Goal: Task Accomplishment & Management: Contribute content

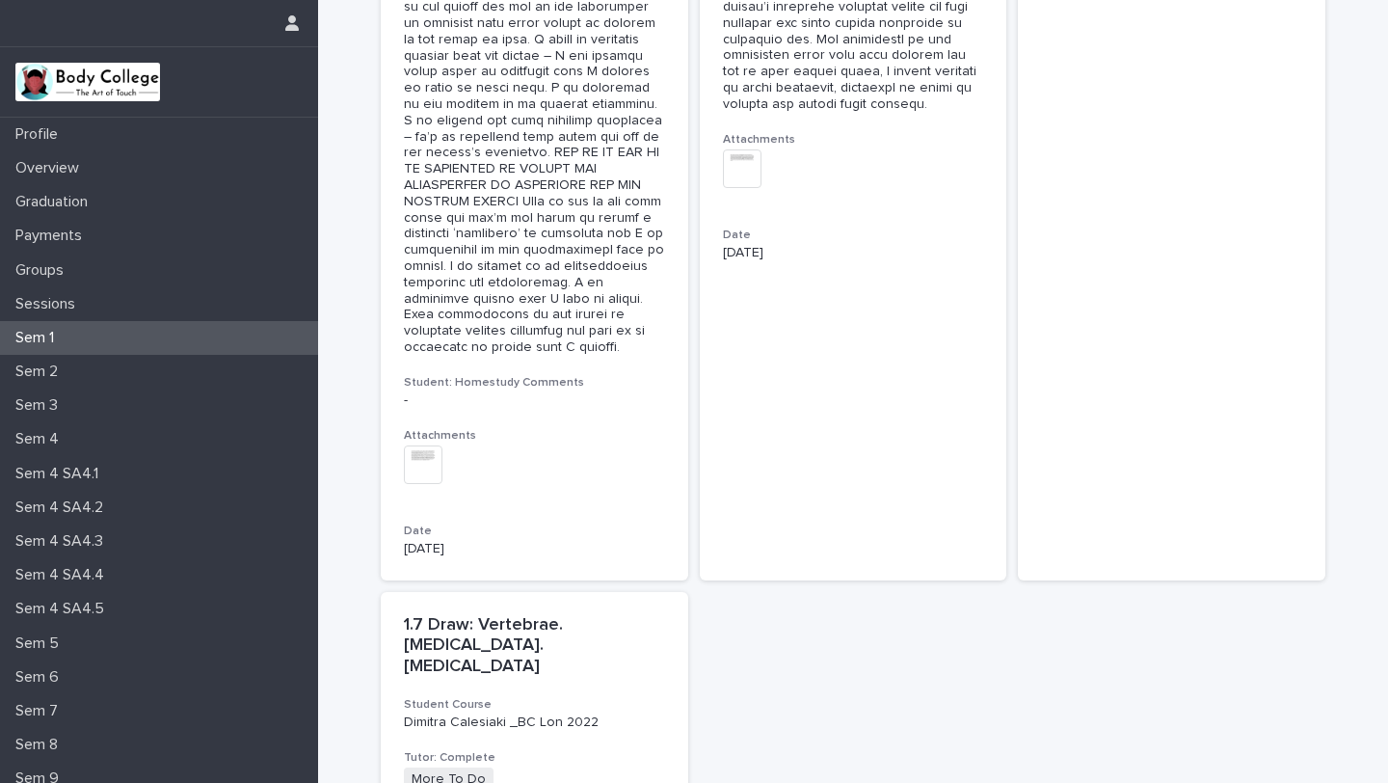
scroll to position [3750, 0]
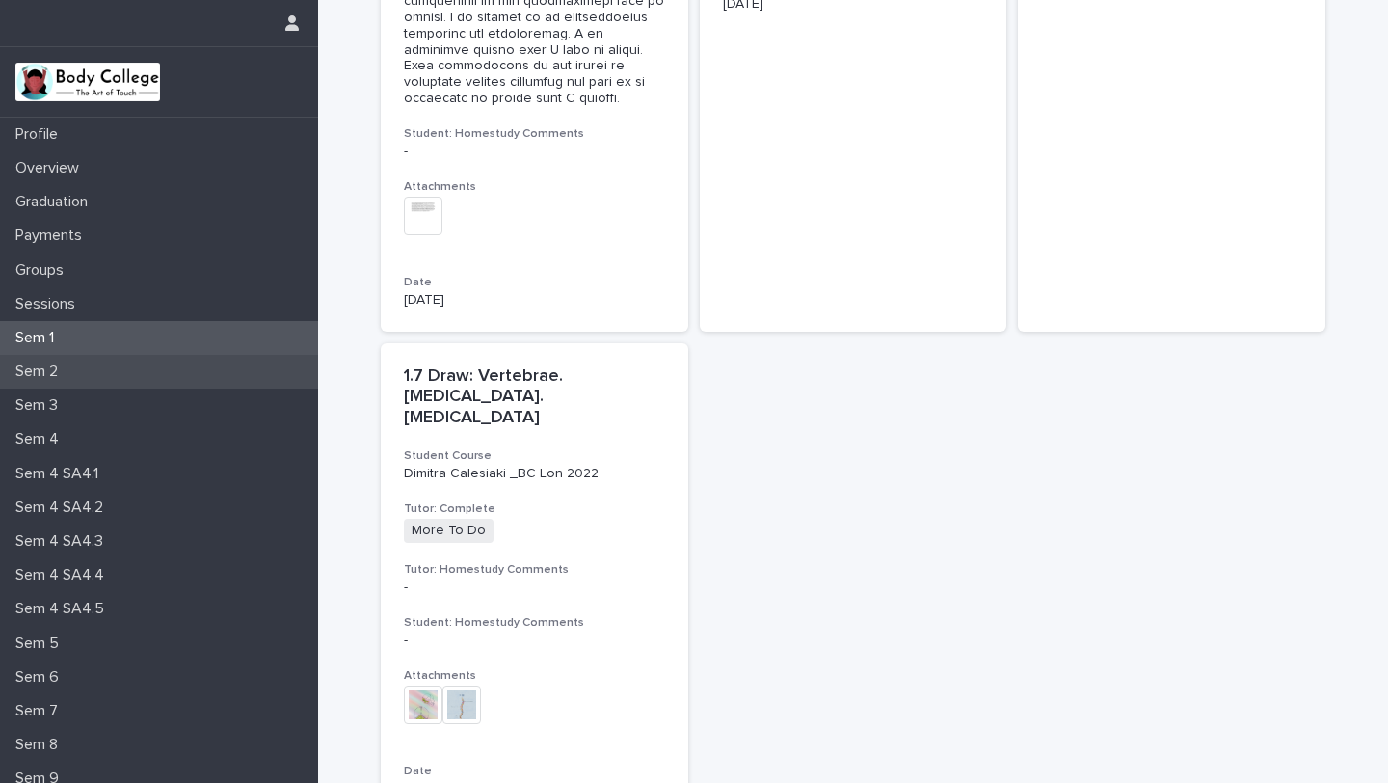
click at [94, 370] on div "Sem 2" at bounding box center [159, 372] width 318 height 34
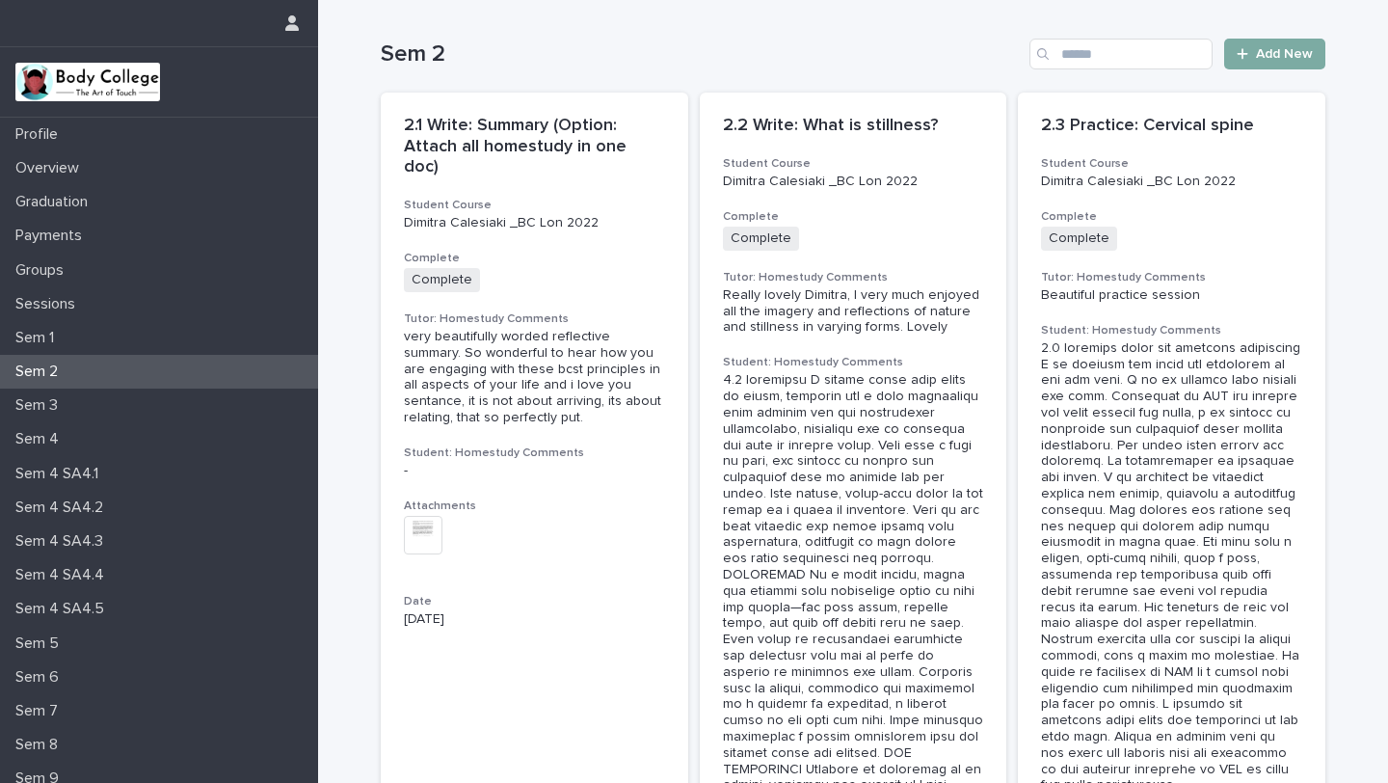
click at [1285, 57] on span "Add New" at bounding box center [1284, 53] width 57 height 13
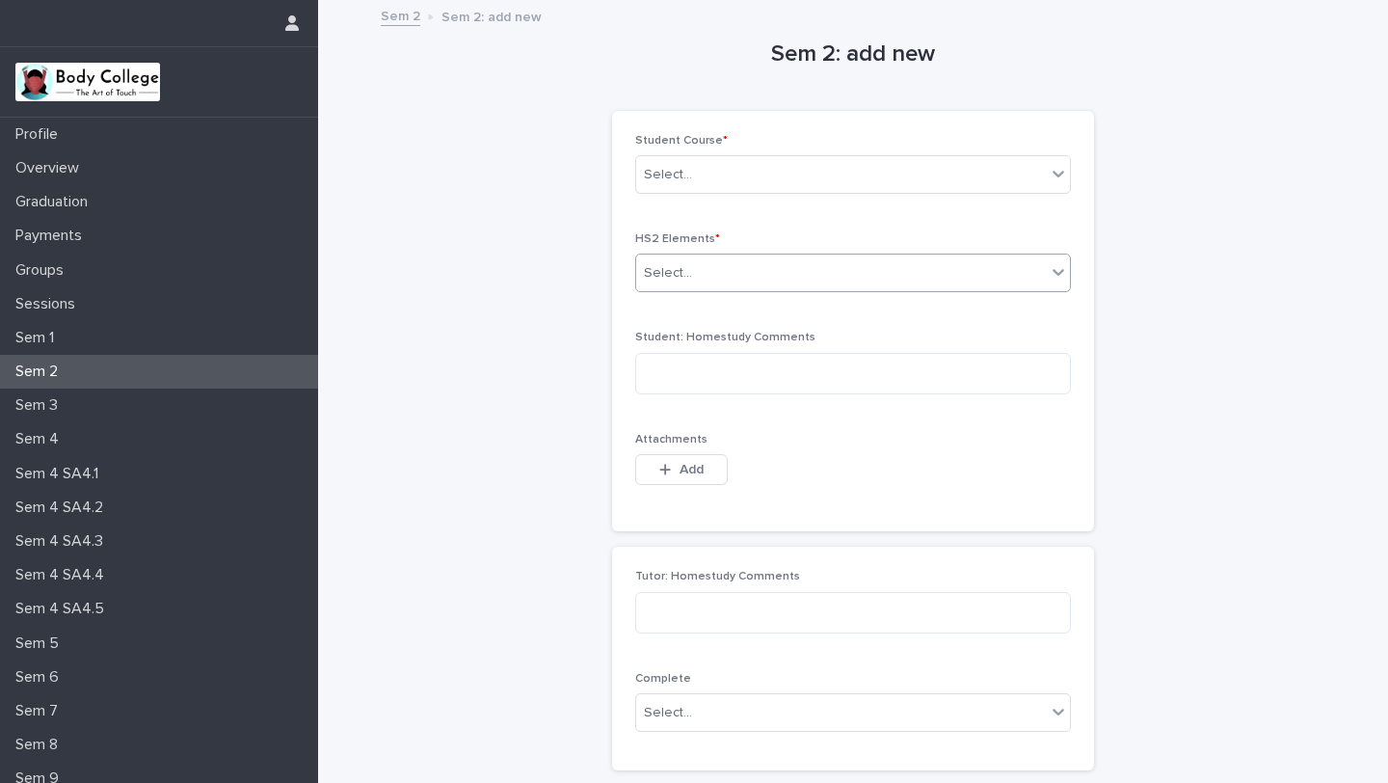
click at [843, 290] on div "Select..." at bounding box center [853, 273] width 436 height 39
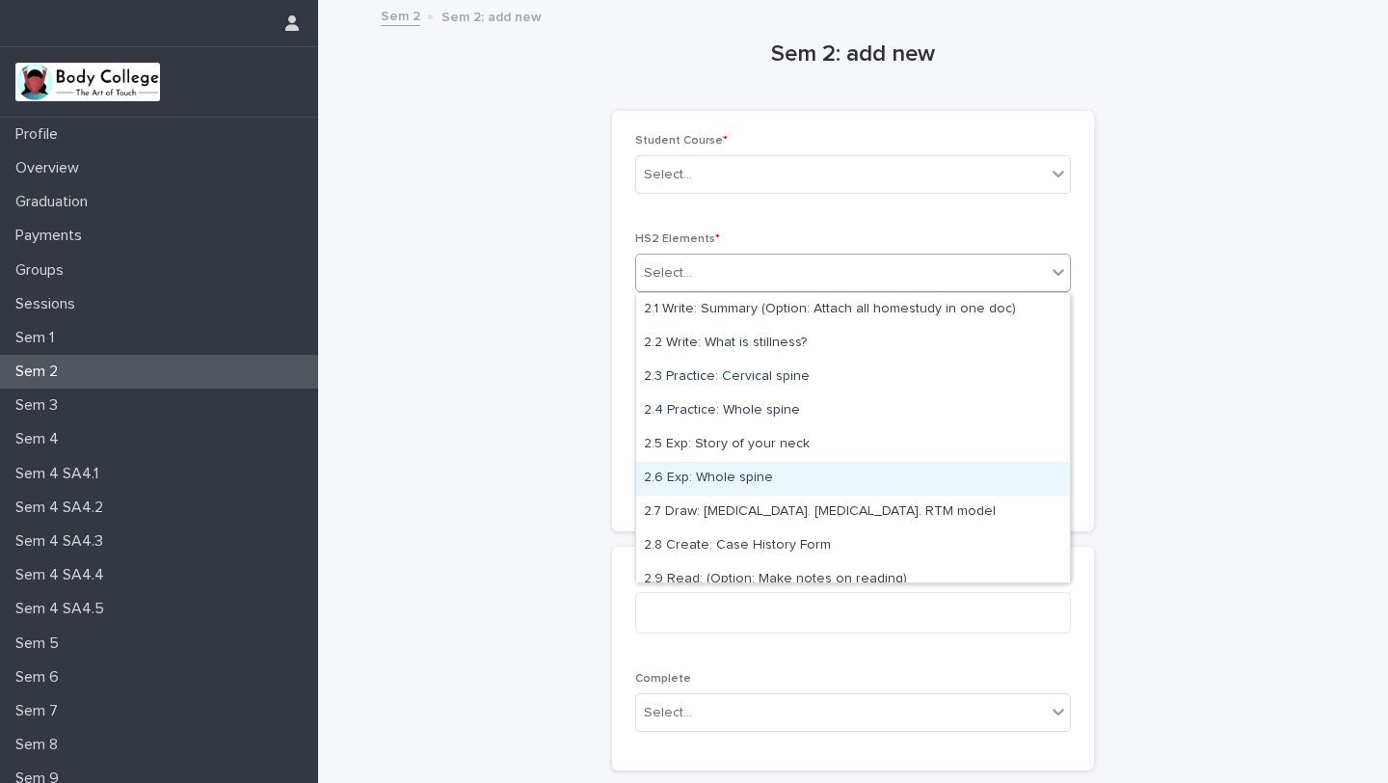
scroll to position [14, 0]
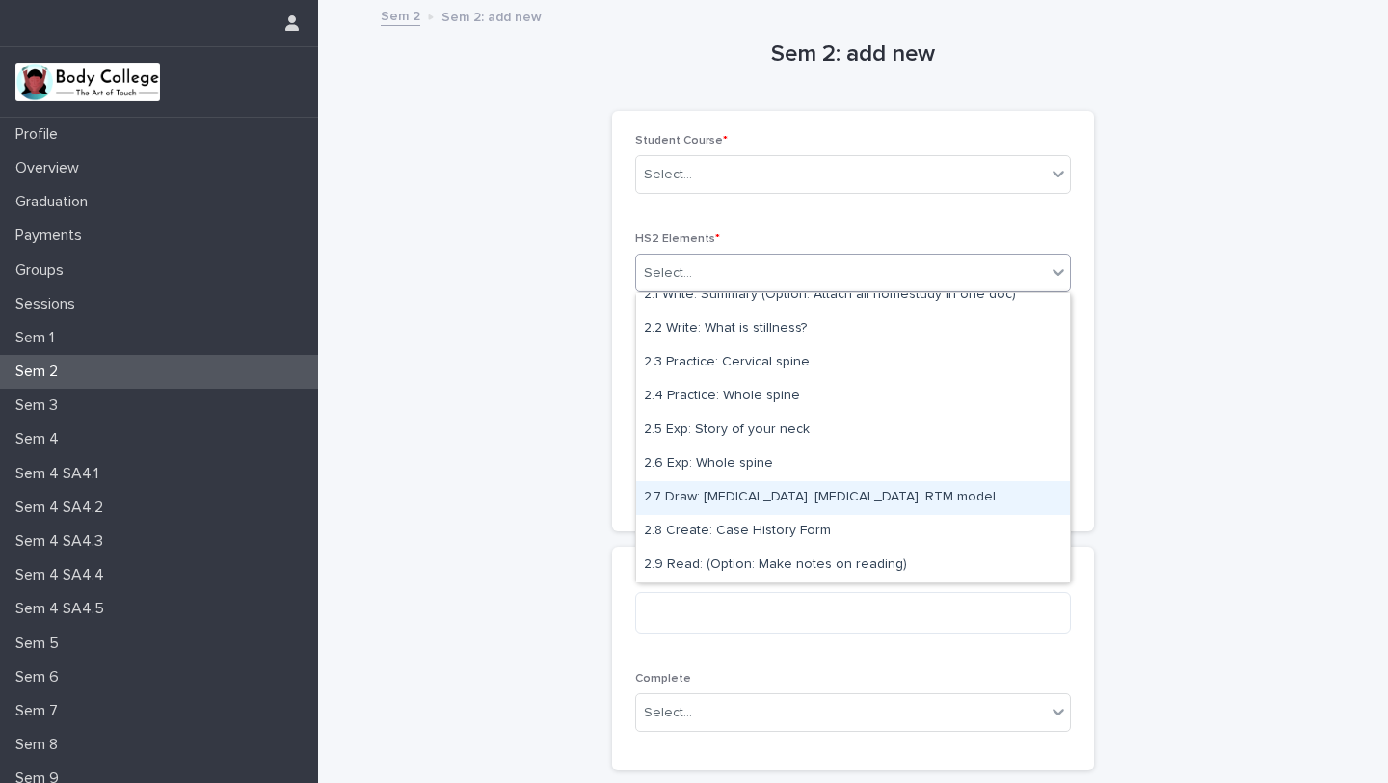
click at [777, 503] on div "2.7 Draw: [MEDICAL_DATA]. [MEDICAL_DATA]. RTM model" at bounding box center [853, 498] width 434 height 34
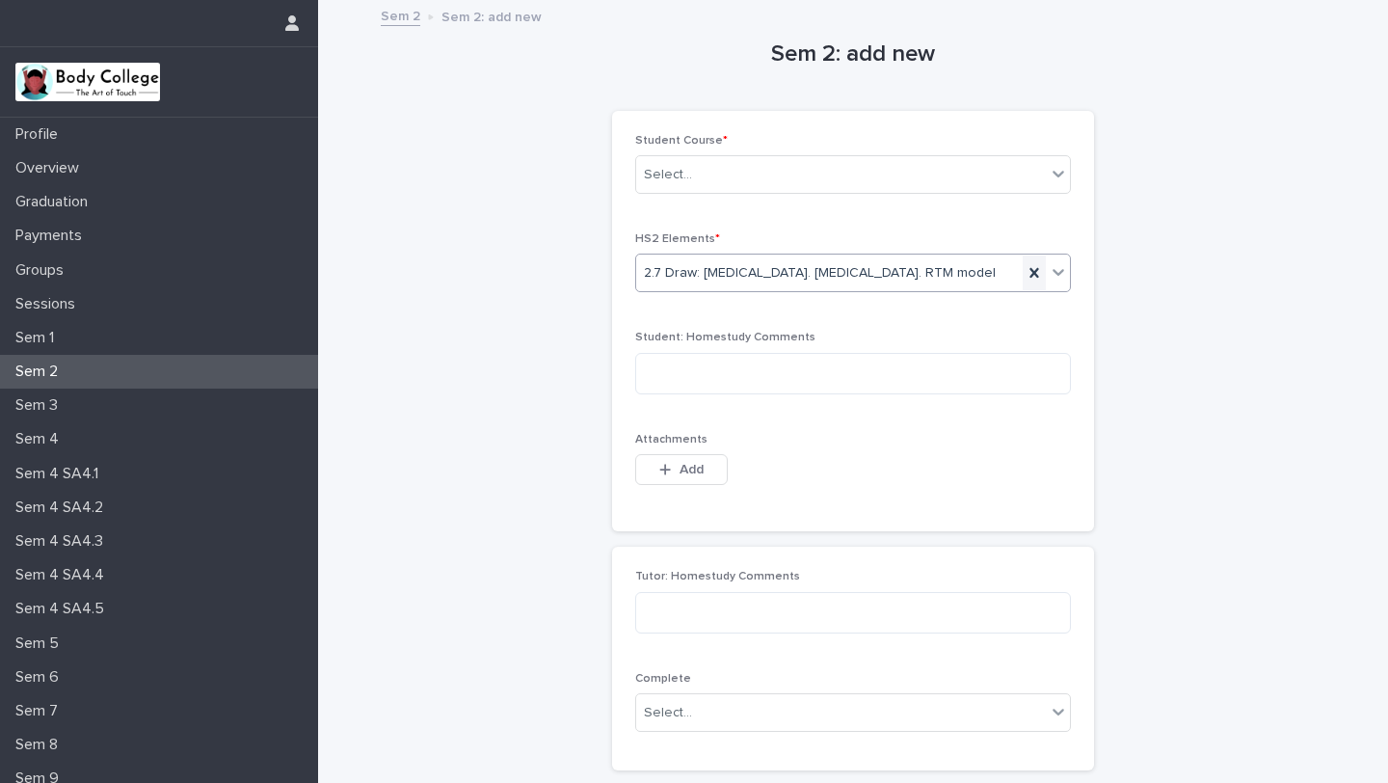
click at [1039, 272] on icon at bounding box center [1034, 272] width 19 height 19
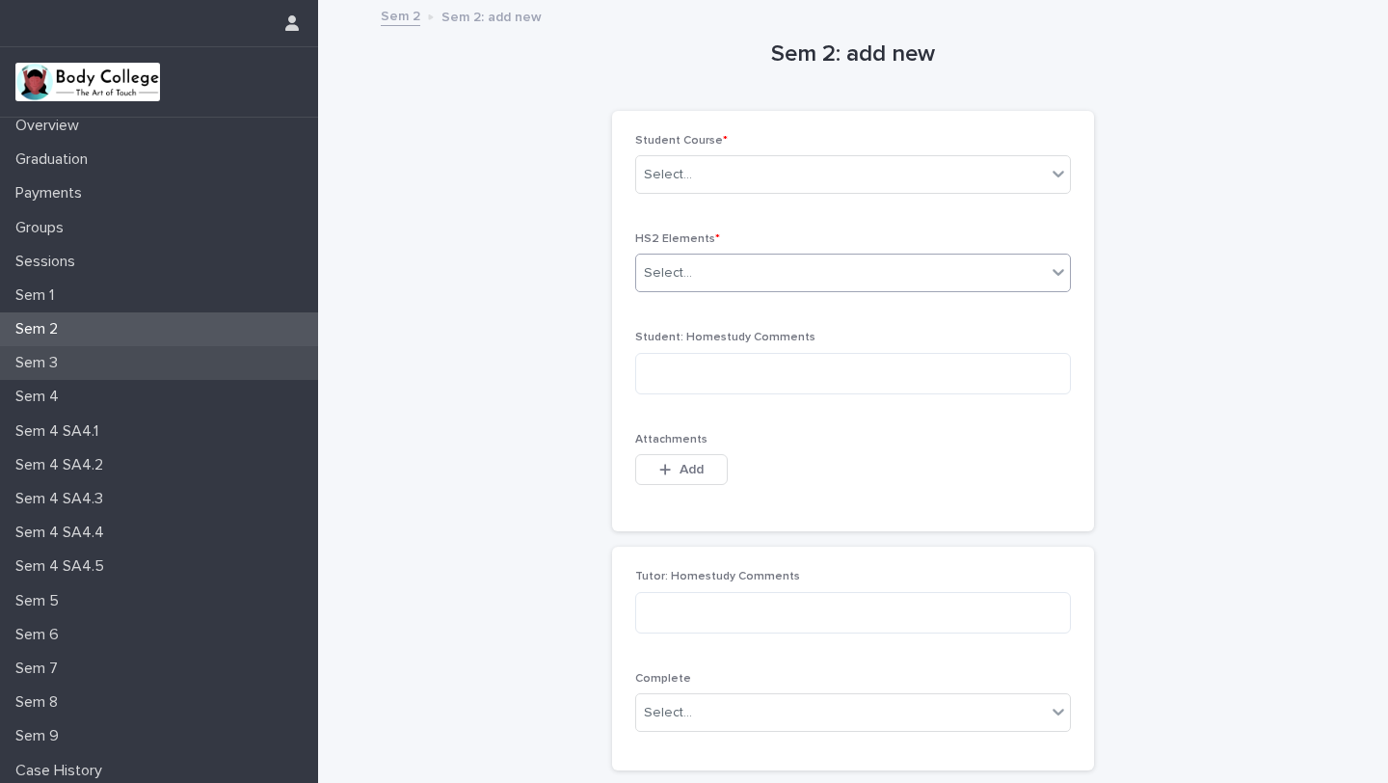
scroll to position [81, 0]
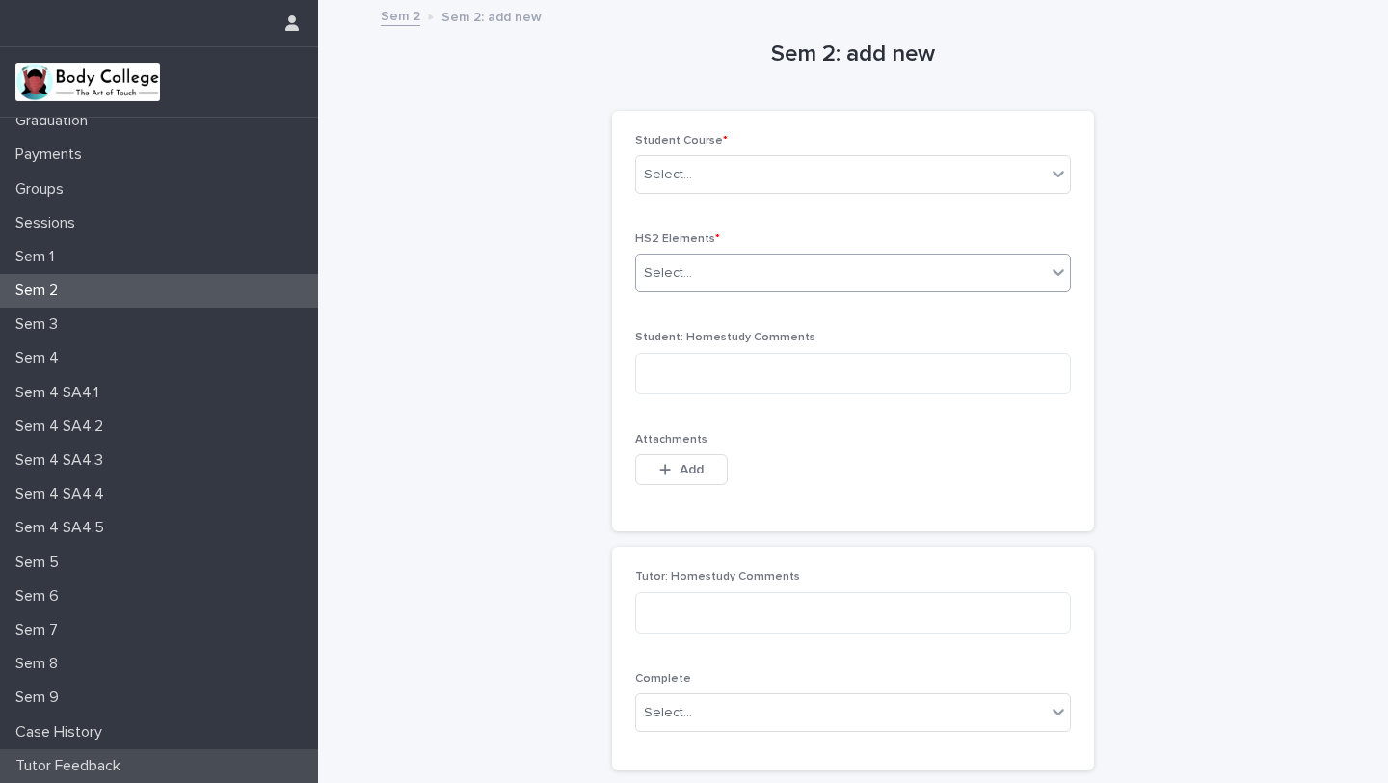
click at [69, 764] on p "Tutor Feedback" at bounding box center [72, 766] width 128 height 18
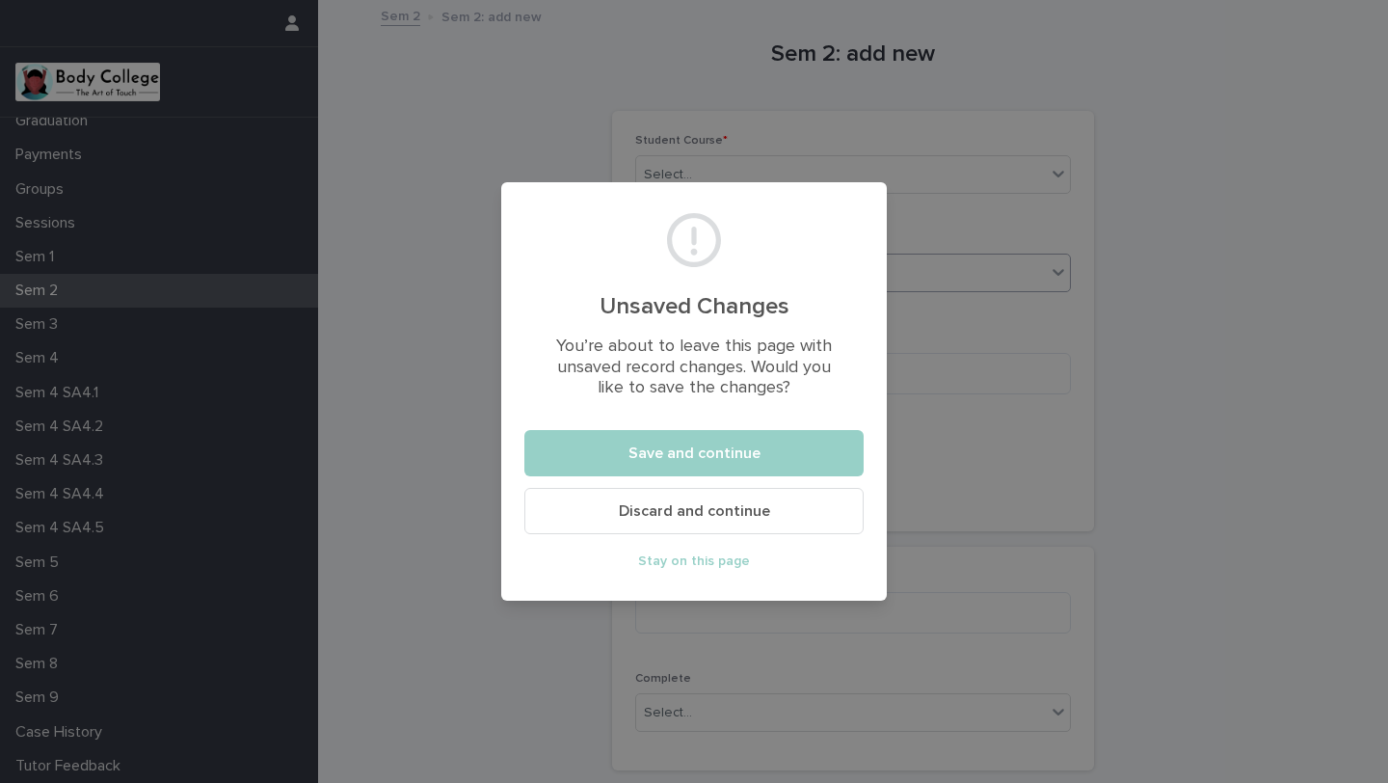
click at [686, 519] on button "Discard and continue" at bounding box center [693, 511] width 339 height 46
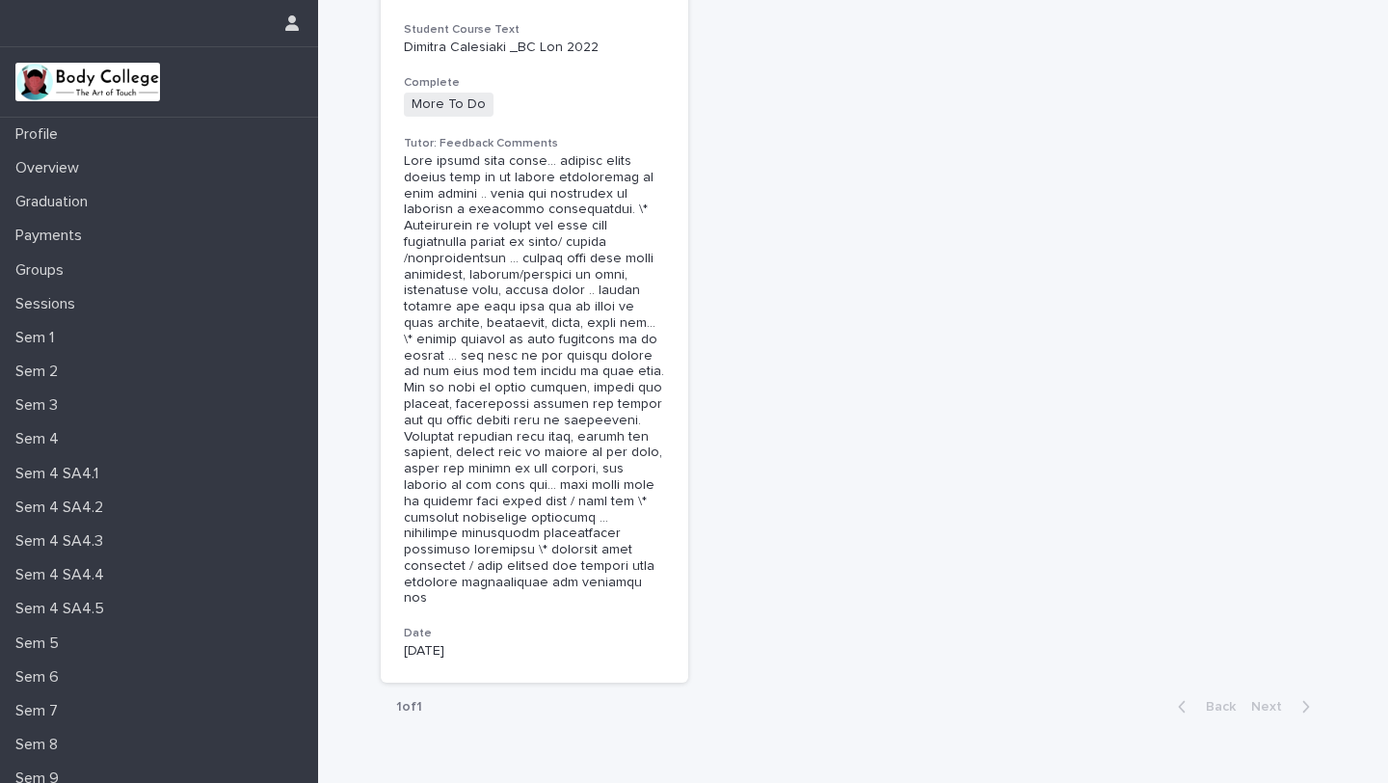
scroll to position [547, 0]
click at [65, 640] on p "Sem 5" at bounding box center [41, 643] width 67 height 18
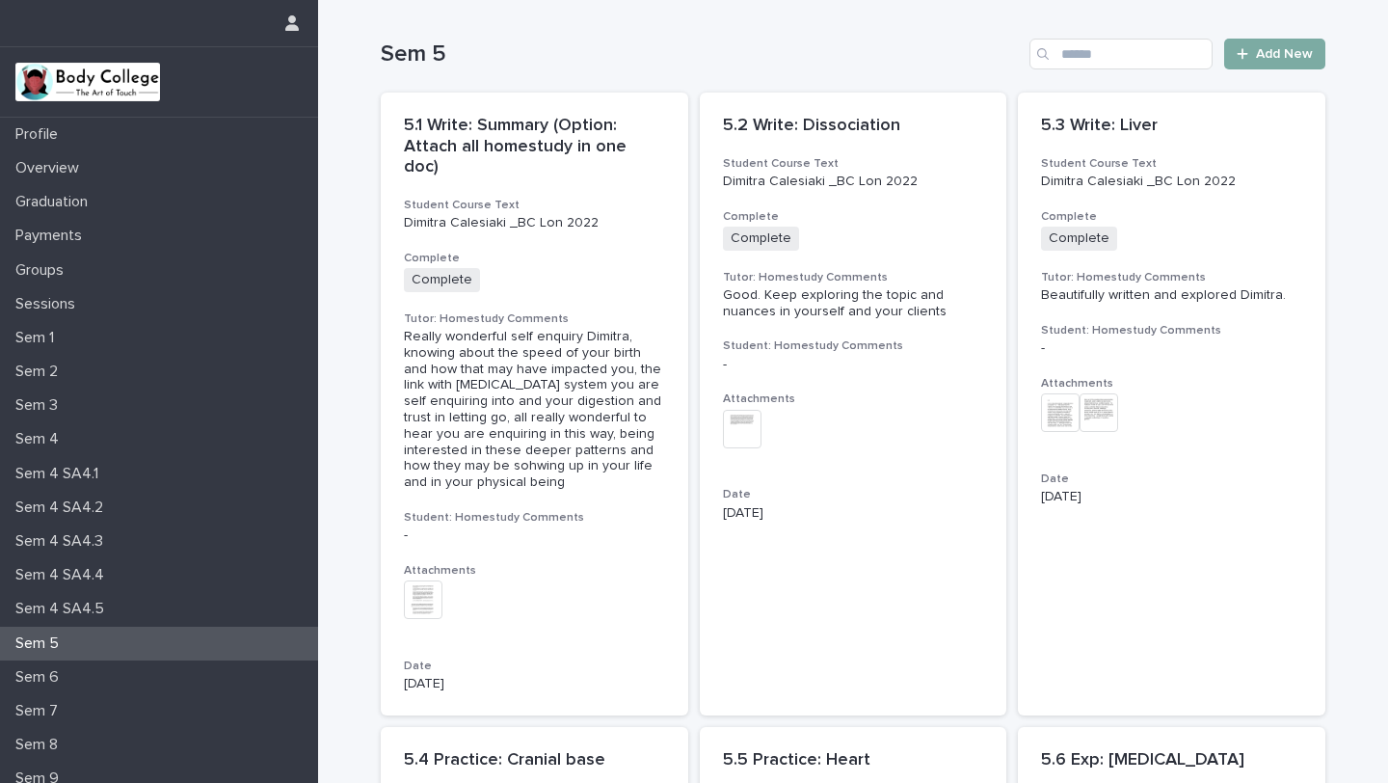
click at [1257, 54] on span "Add New" at bounding box center [1284, 53] width 57 height 13
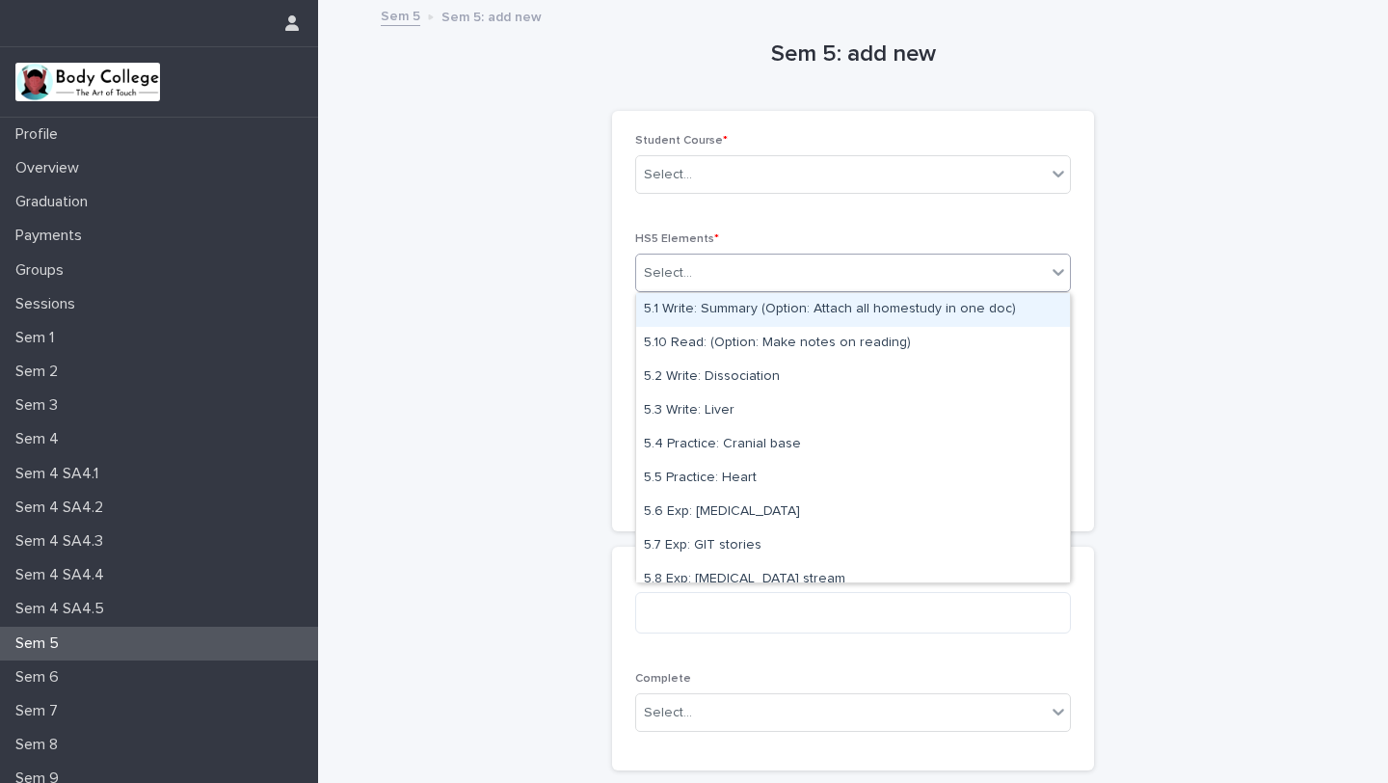
click at [777, 287] on div "Select..." at bounding box center [841, 273] width 410 height 32
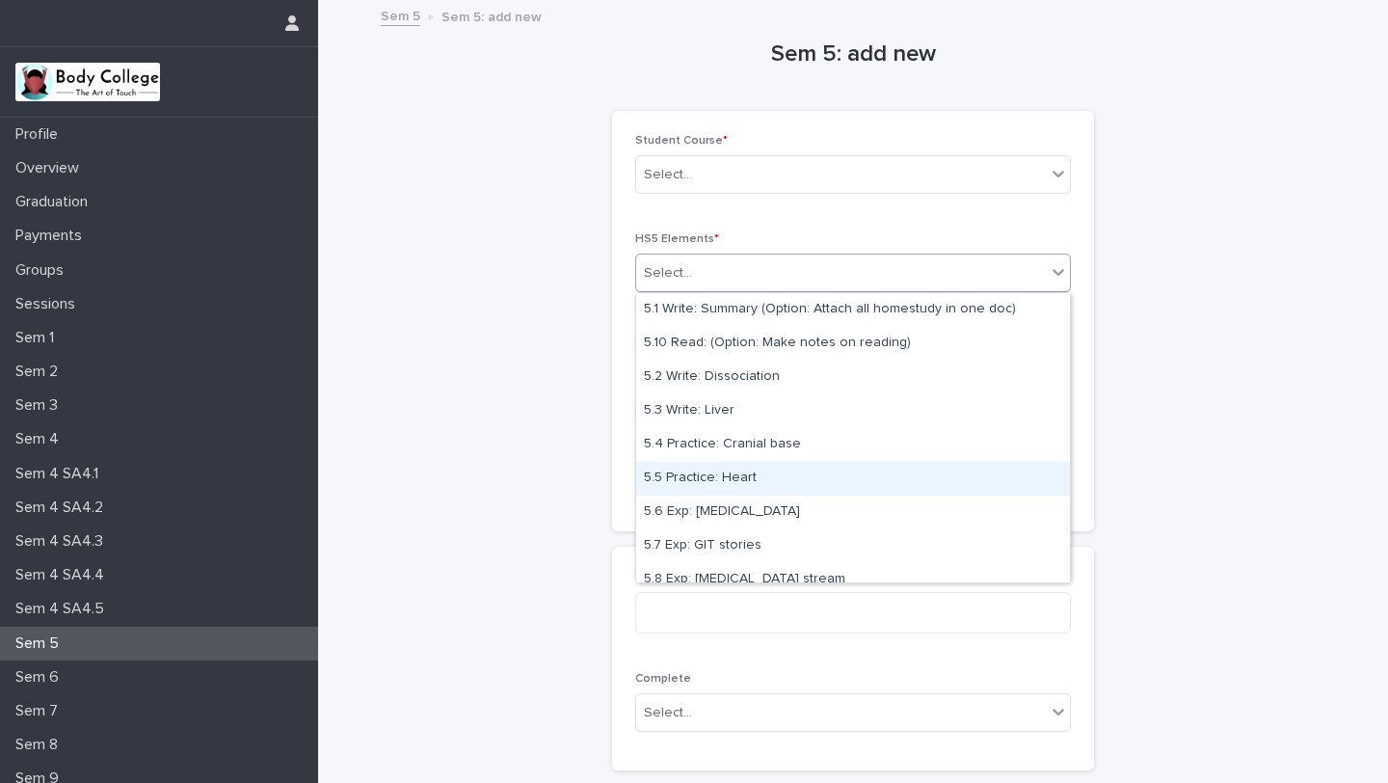
scroll to position [48, 0]
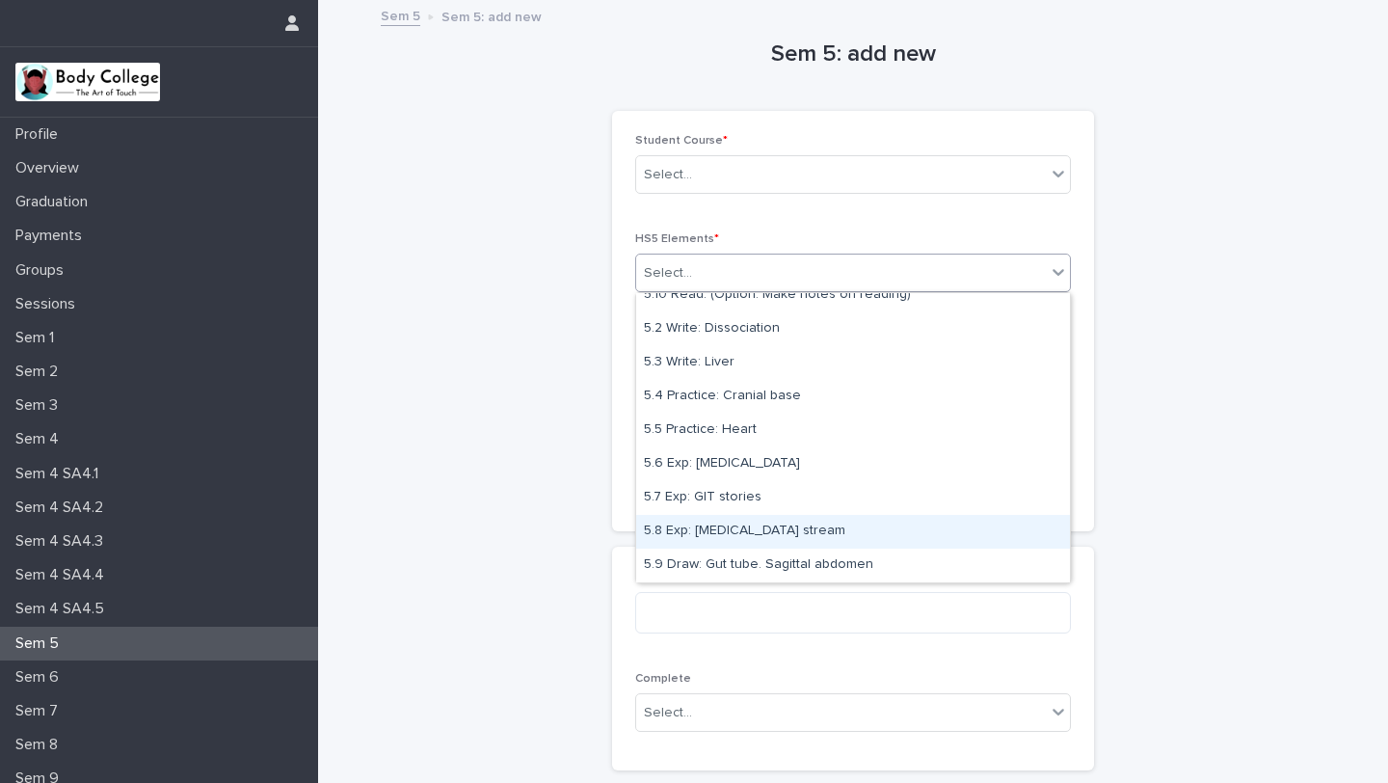
click at [731, 530] on div "5.8 Exp: [MEDICAL_DATA] stream" at bounding box center [853, 532] width 434 height 34
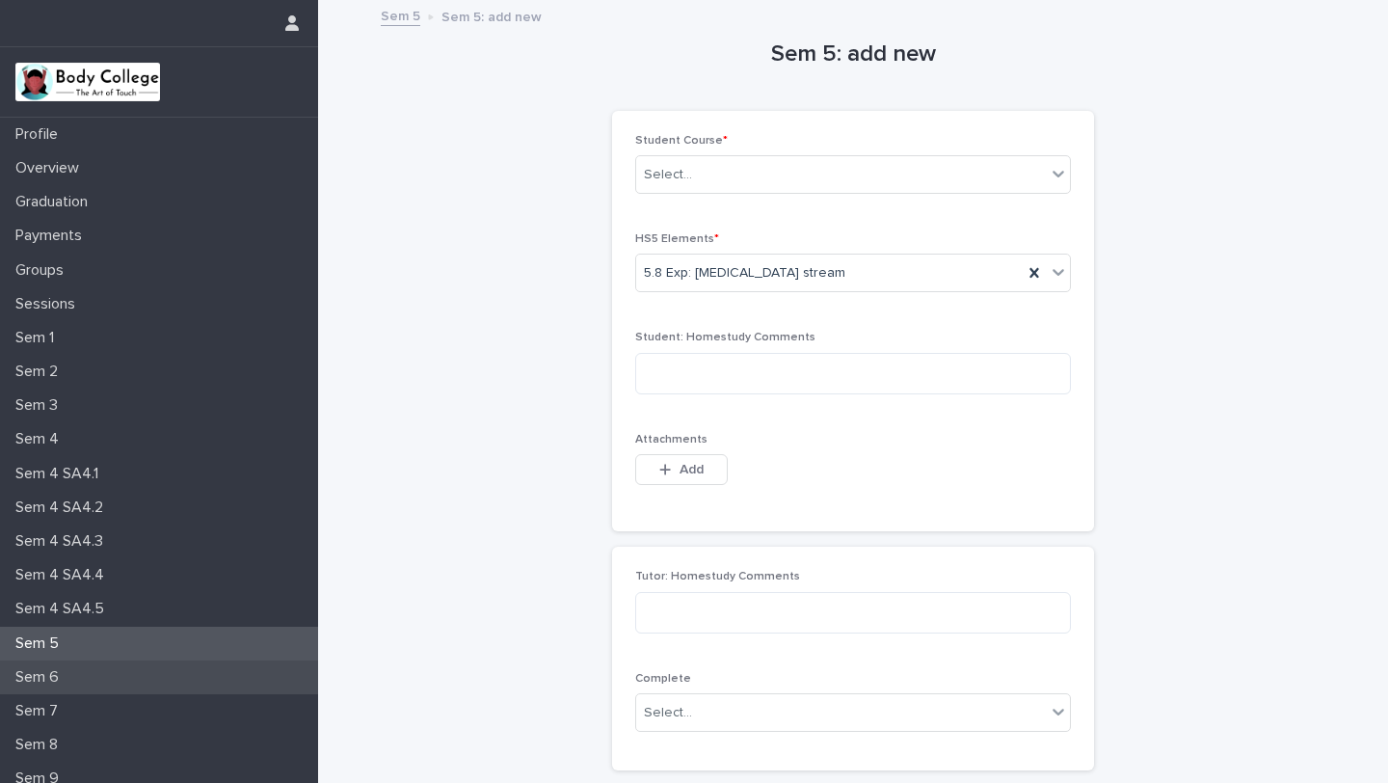
click at [62, 660] on div "Sem 6" at bounding box center [159, 677] width 318 height 34
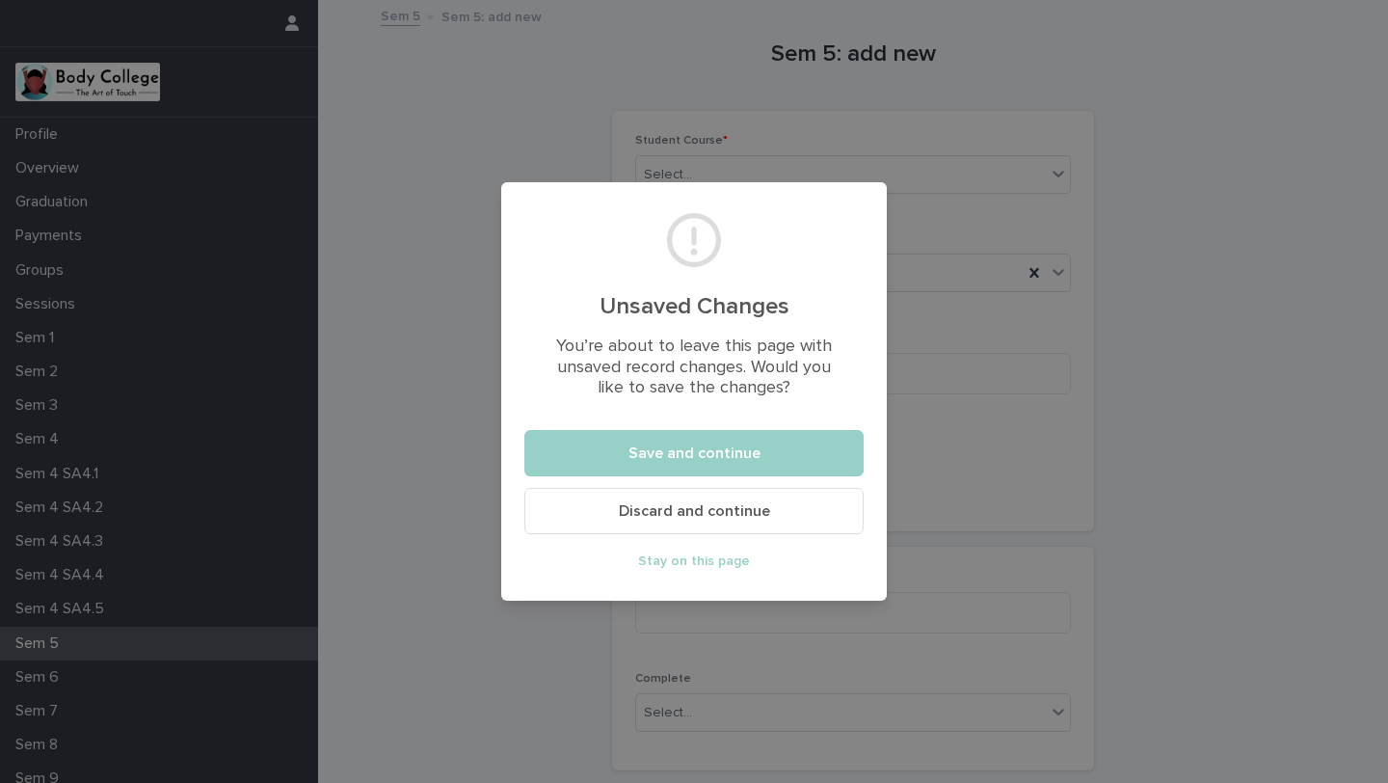
click at [777, 515] on button "Discard and continue" at bounding box center [693, 511] width 339 height 46
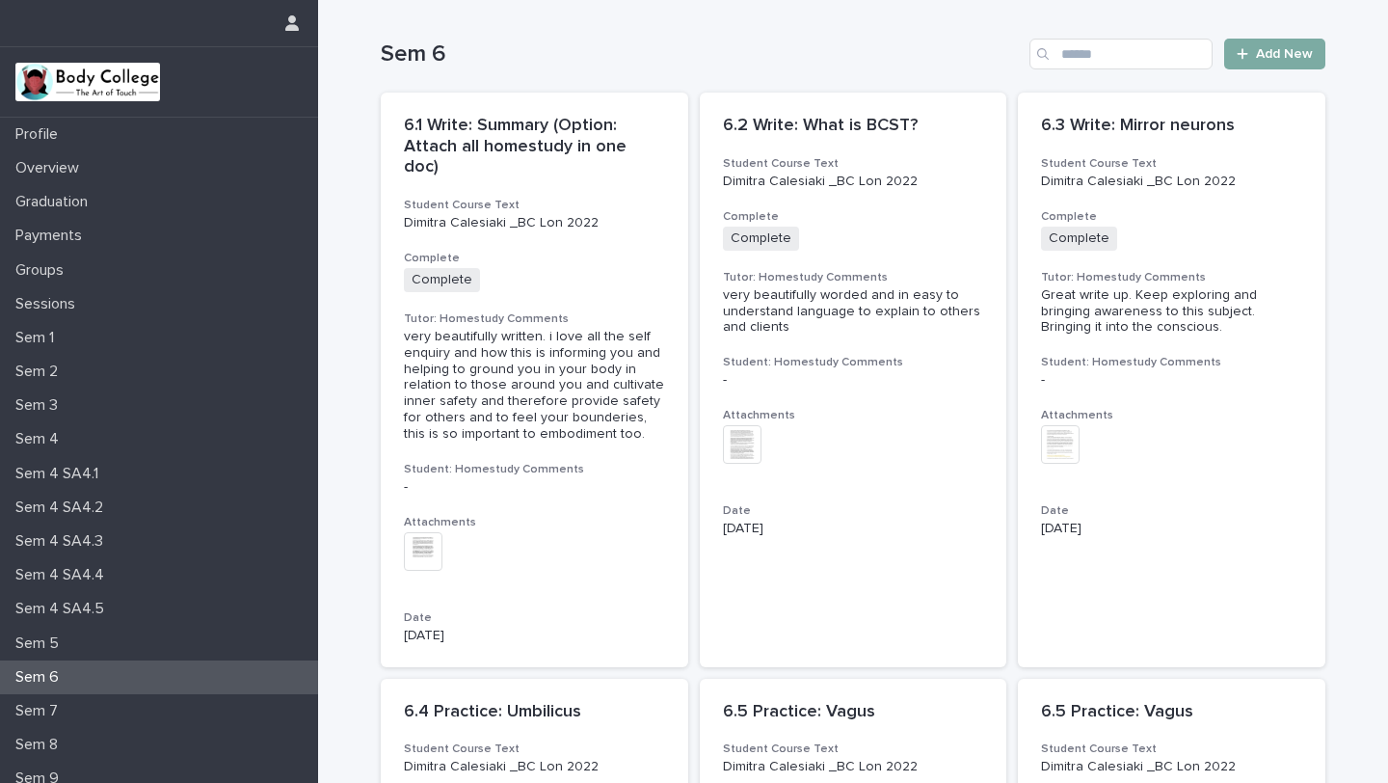
click at [1267, 65] on link "Add New" at bounding box center [1274, 54] width 101 height 31
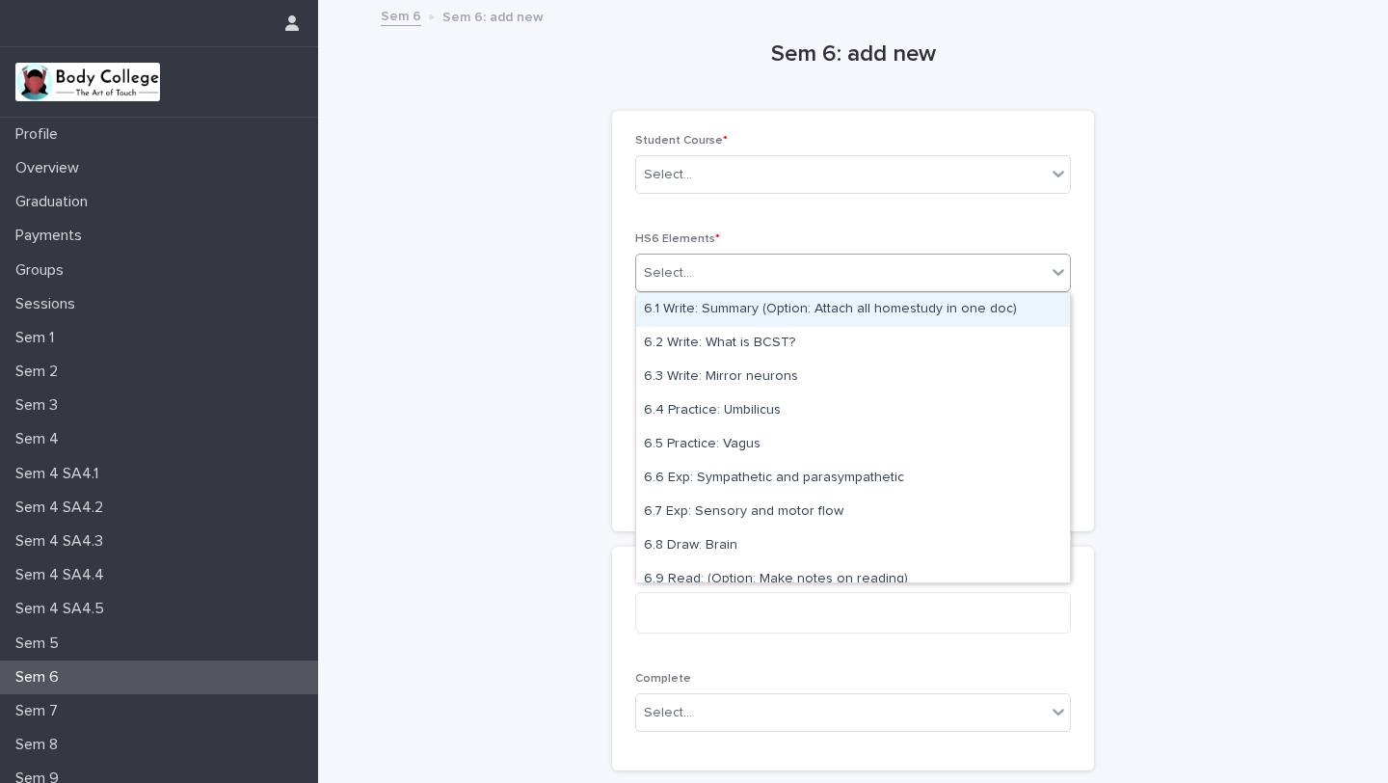
click at [876, 285] on div "Select..." at bounding box center [841, 273] width 410 height 32
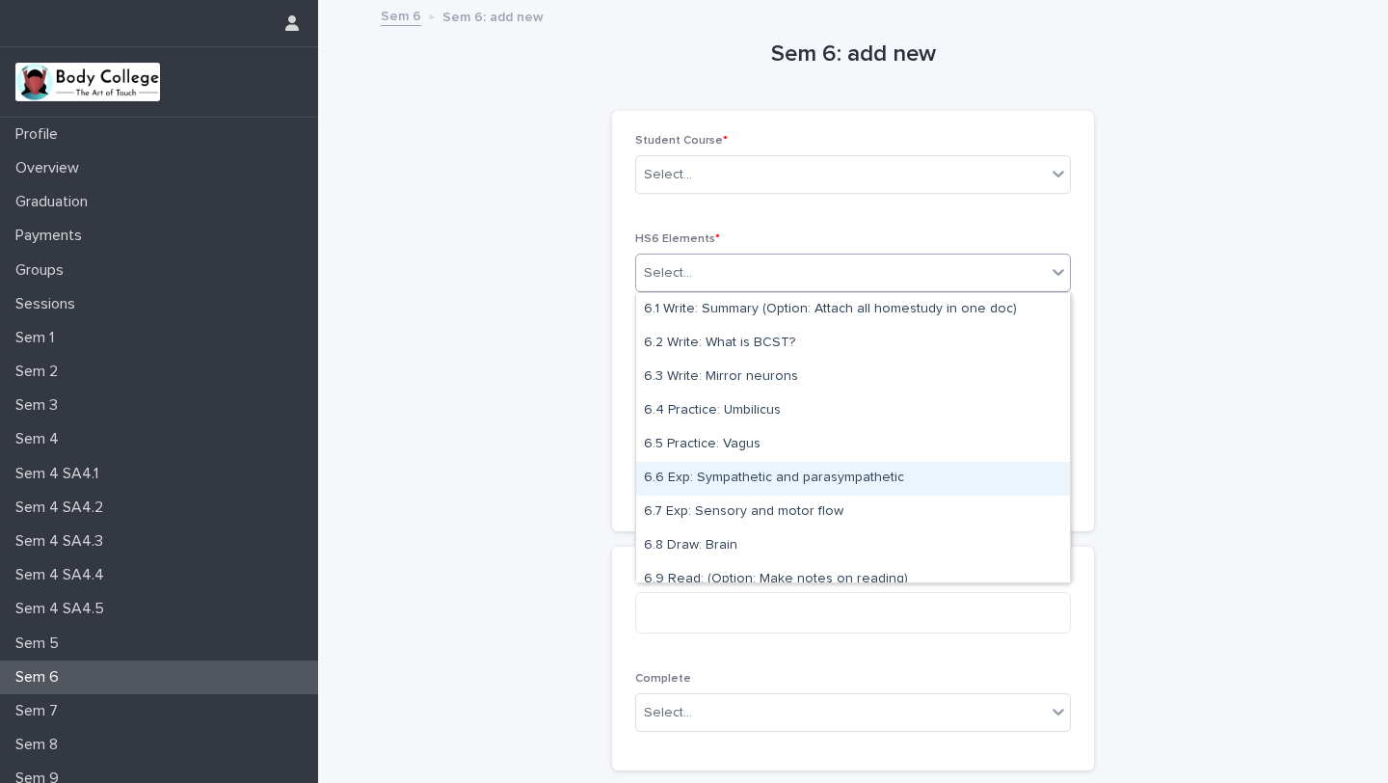
scroll to position [14, 0]
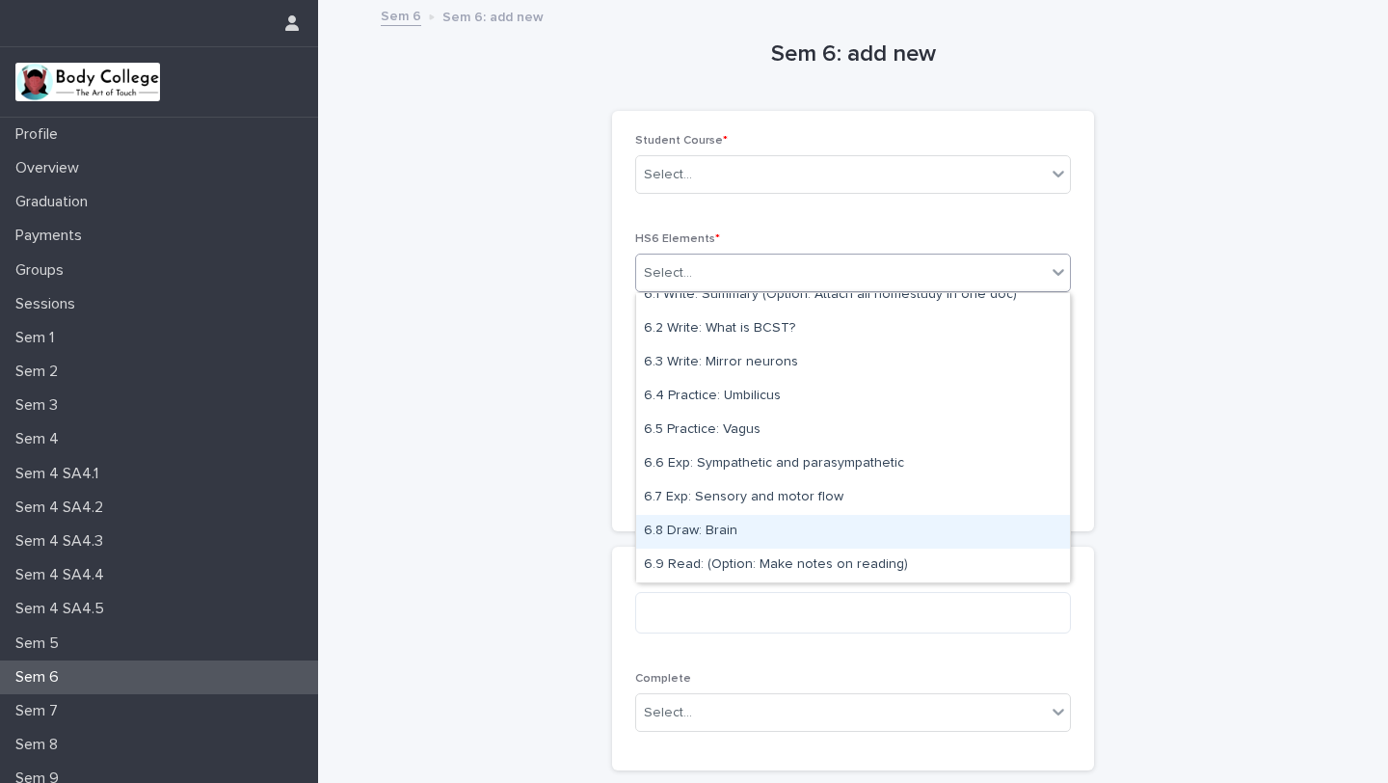
click at [716, 522] on div "6.8 Draw: Brain" at bounding box center [853, 532] width 434 height 34
